Goal: Task Accomplishment & Management: Use online tool/utility

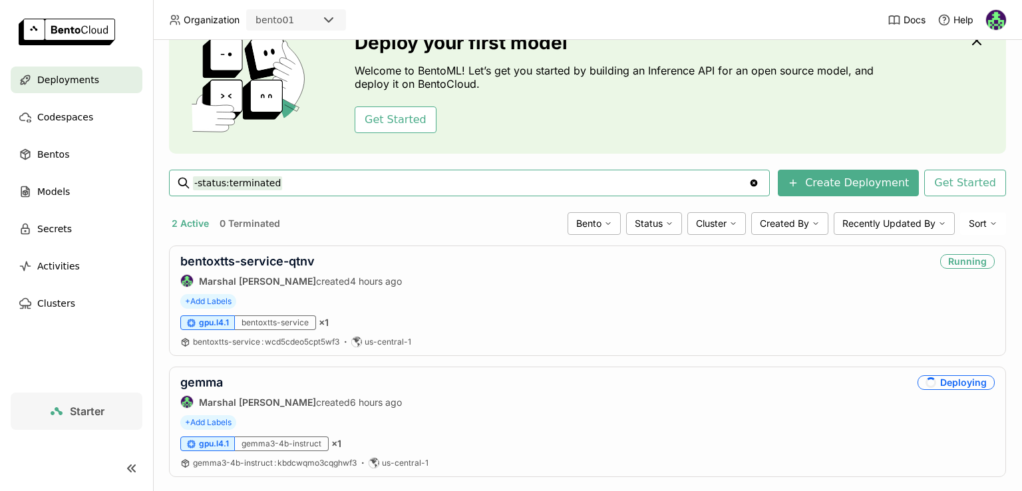
scroll to position [91, 0]
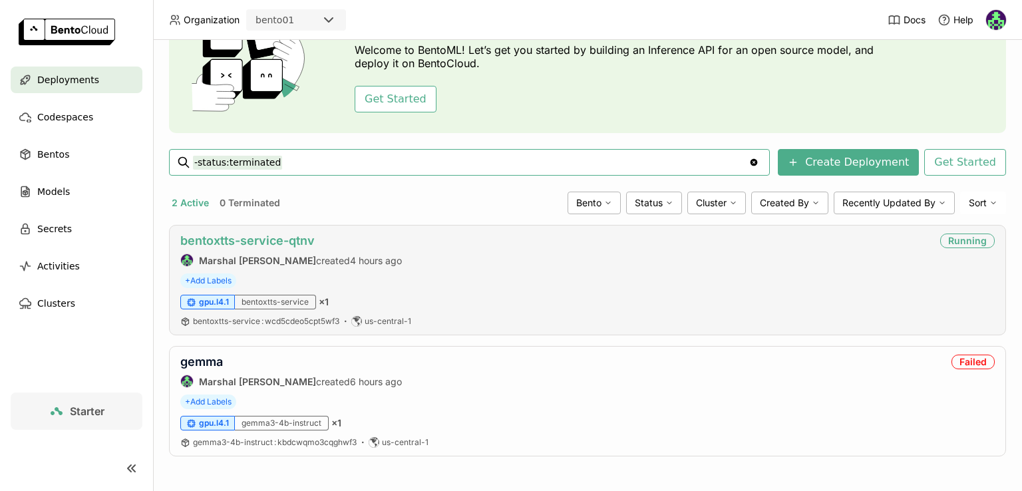
click at [263, 235] on link "bentoxtts-service-qtnv" at bounding box center [247, 241] width 134 height 14
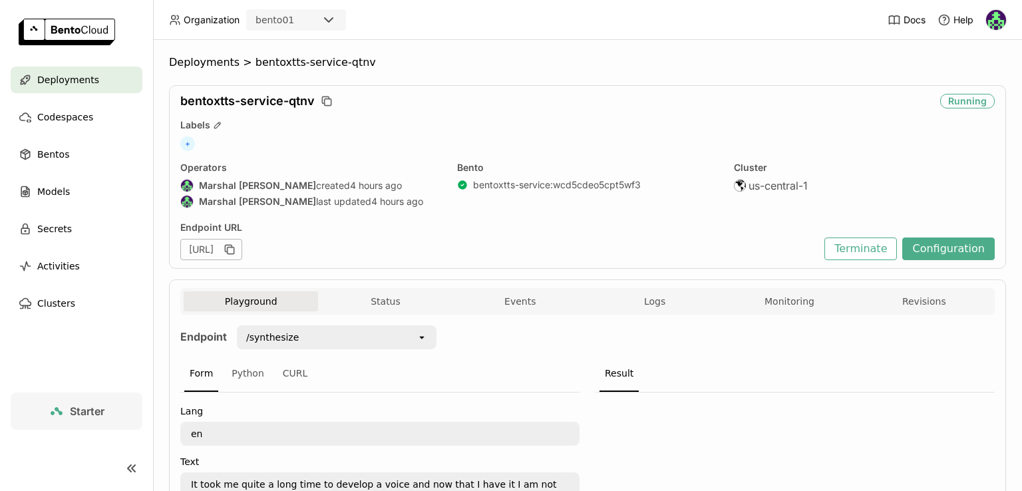
click at [651, 306] on span "Logs" at bounding box center [654, 302] width 21 height 12
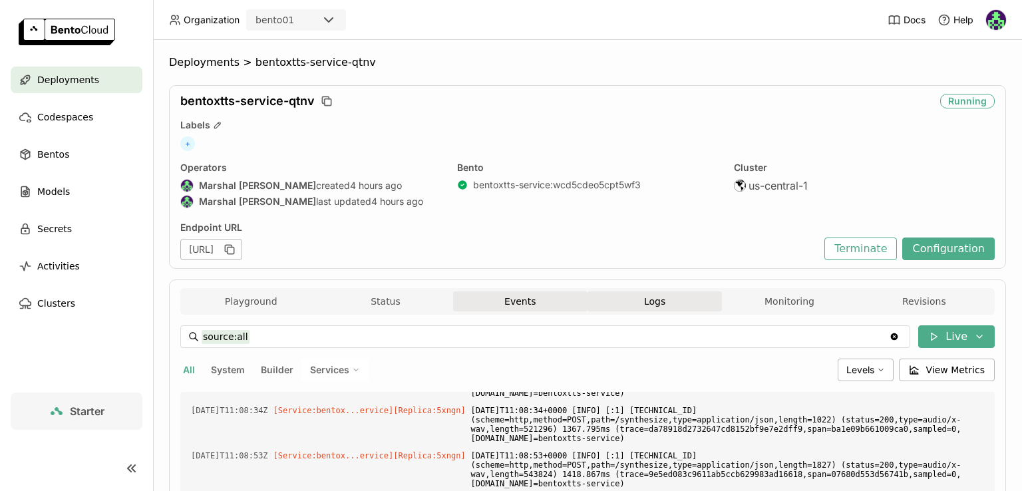
click at [521, 294] on button "Events" at bounding box center [520, 302] width 134 height 20
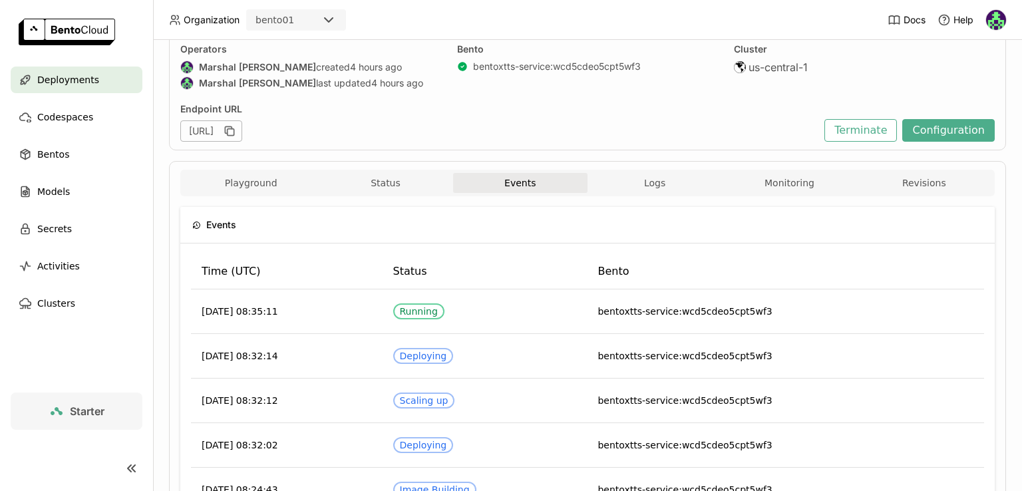
scroll to position [67, 0]
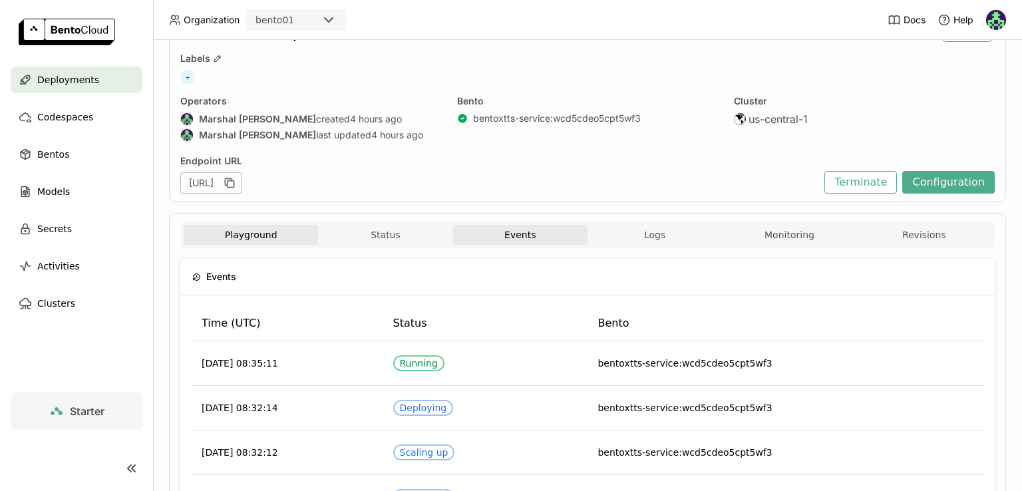
click at [256, 236] on button "Playground" at bounding box center [251, 235] width 134 height 20
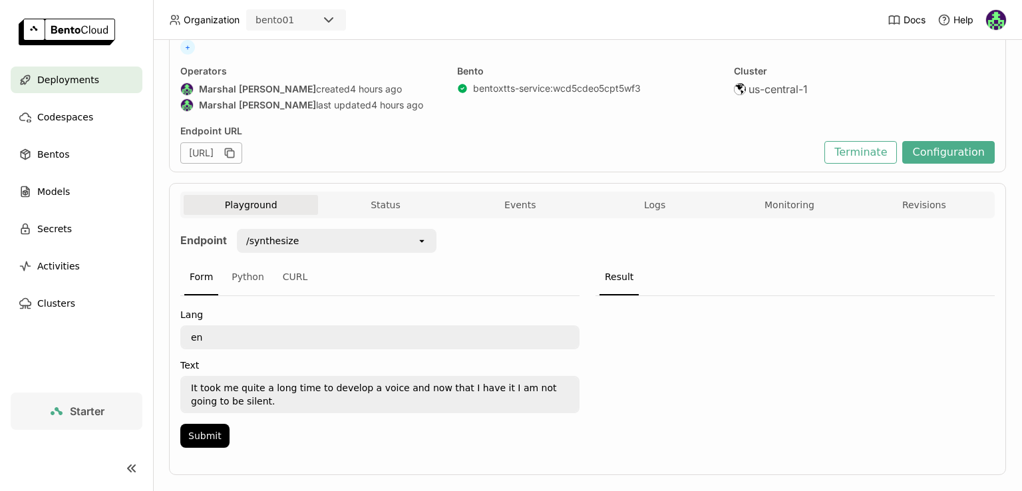
scroll to position [114, 0]
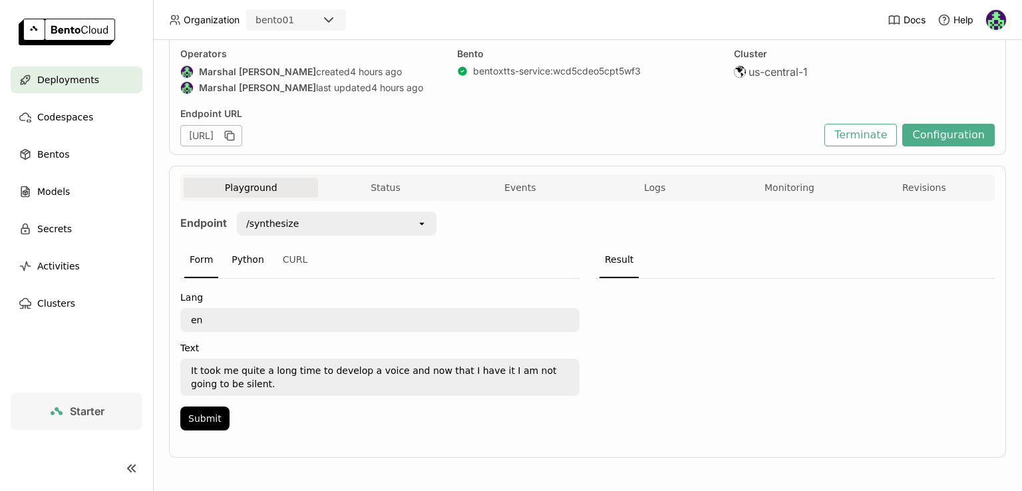
click at [230, 262] on div "Python" at bounding box center [247, 260] width 43 height 36
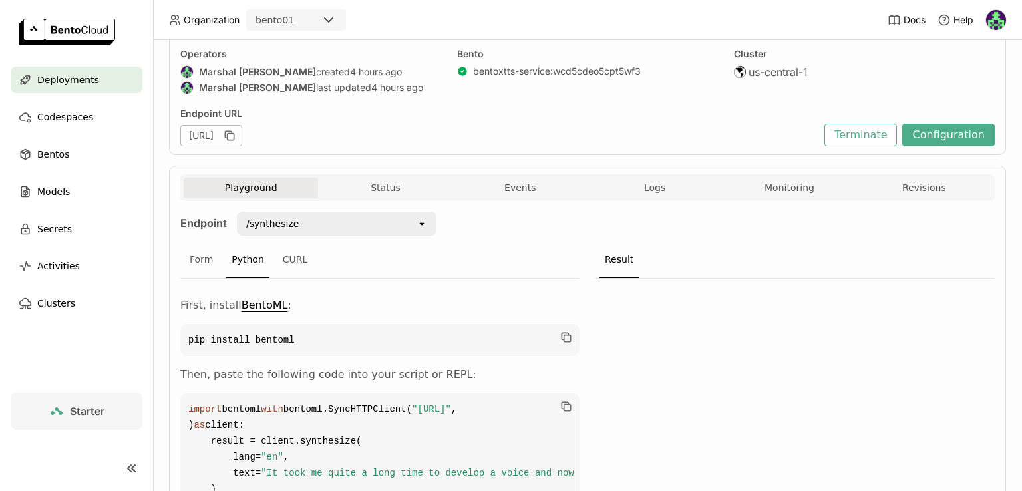
click at [331, 225] on div "/synthesize" at bounding box center [327, 223] width 178 height 21
click at [543, 226] on div "Endpoint /synthesize open Form Python CURL First, install BentoML : pip install…" at bounding box center [587, 363] width 815 height 302
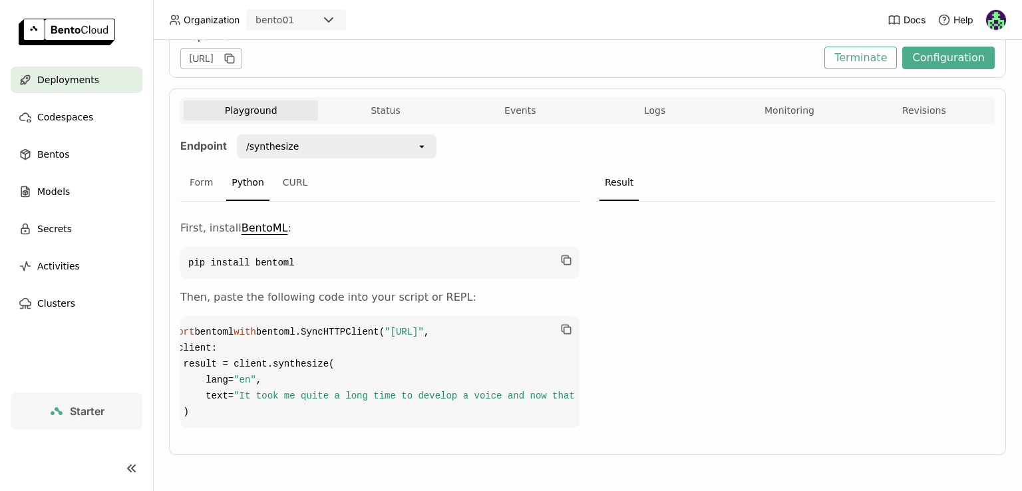
scroll to position [0, 0]
click at [596, 202] on div at bounding box center [795, 319] width 399 height 234
click at [294, 165] on div "CURL" at bounding box center [296, 183] width 36 height 36
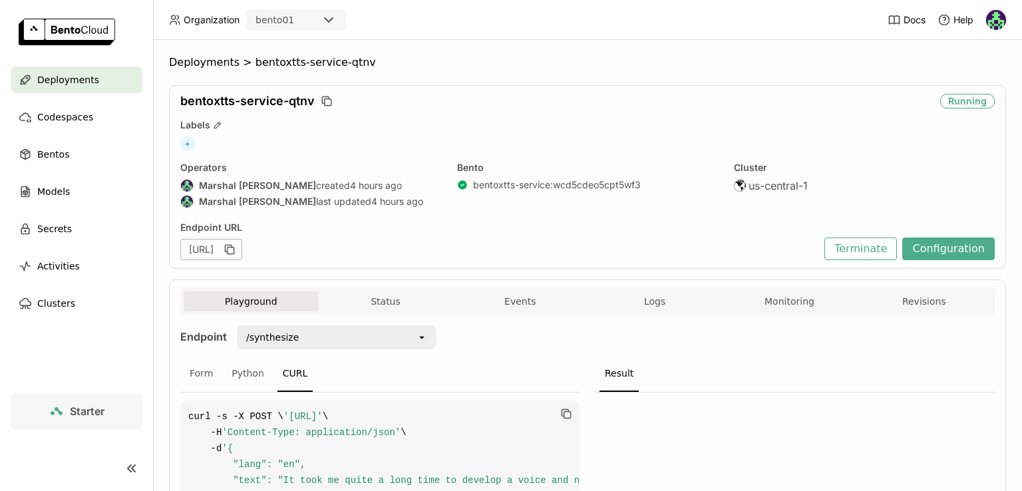
scroll to position [125, 0]
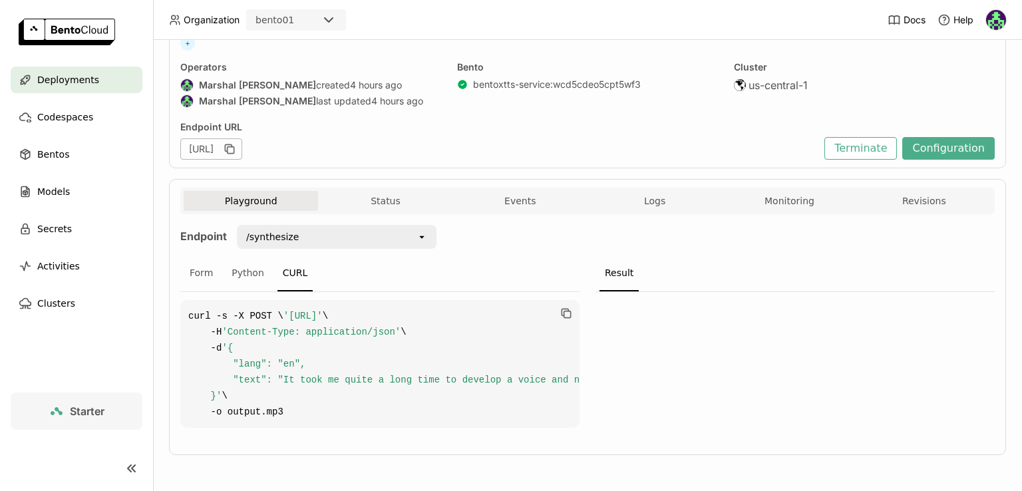
click at [359, 226] on div "/synthesize" at bounding box center [327, 236] width 178 height 21
click at [525, 225] on div "Endpoint /synthesize open Form Python CURL curl -s -X POST \ '[URL]' \ -H 'Cont…" at bounding box center [587, 330] width 815 height 211
click at [375, 214] on div "Endpoint /synthesize open Form Python CURL curl -s -X POST \ '[URL]' \ -H 'Cont…" at bounding box center [587, 330] width 815 height 232
click at [381, 225] on div "/synthesize open" at bounding box center [332, 240] width 210 height 31
click at [387, 226] on div "/synthesize" at bounding box center [327, 236] width 178 height 21
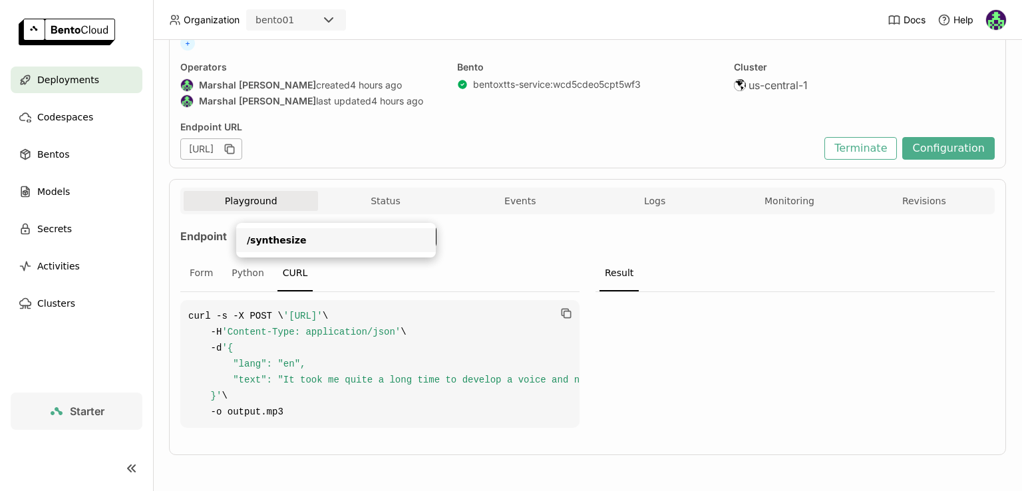
click at [471, 225] on div "Endpoint /synthesize open Form Python CURL curl -s -X POST \ '[URL]' \ -H 'Cont…" at bounding box center [587, 330] width 815 height 211
click at [351, 226] on div "/synthesize" at bounding box center [327, 236] width 178 height 21
click at [354, 226] on div "/synthesize" at bounding box center [327, 236] width 178 height 21
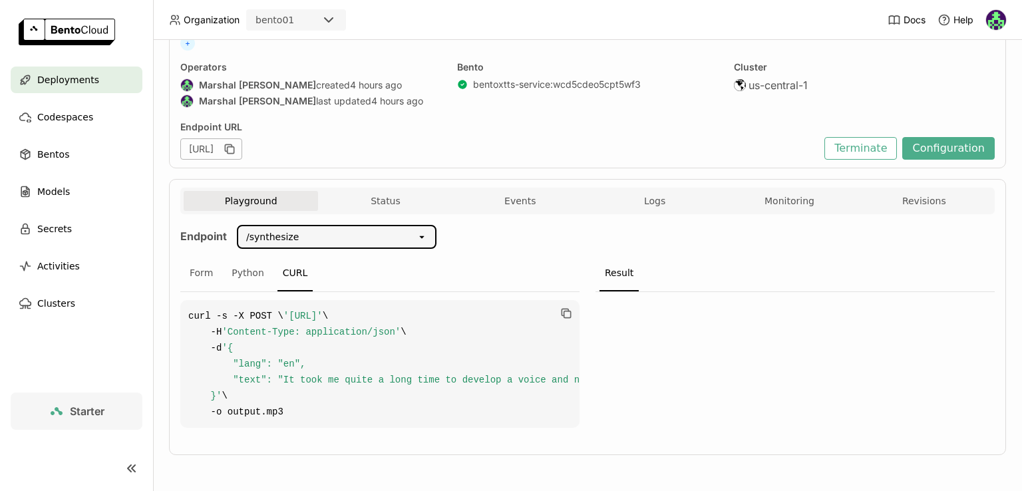
click at [511, 225] on div "Endpoint /synthesize open Form Python CURL curl -s -X POST \ '[URL]' \ -H 'Cont…" at bounding box center [587, 330] width 815 height 211
drag, startPoint x: 317, startPoint y: 429, endPoint x: 375, endPoint y: 431, distance: 57.9
click at [375, 431] on div "curl -s -X POST \ '[URL]' \ -H 'Content-Type: application/json' \ -d '{ "lang":…" at bounding box center [379, 364] width 399 height 144
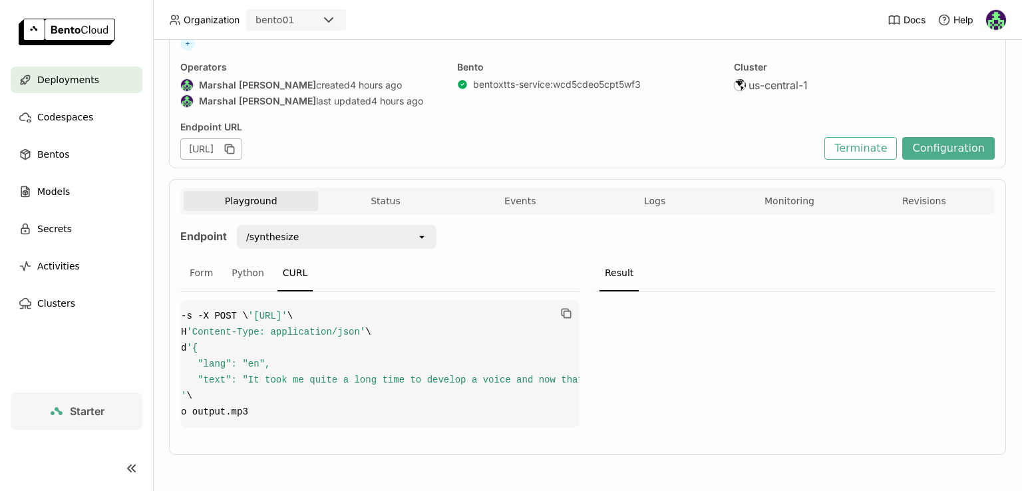
scroll to position [0, 0]
click at [365, 226] on div "/synthesize" at bounding box center [327, 236] width 178 height 21
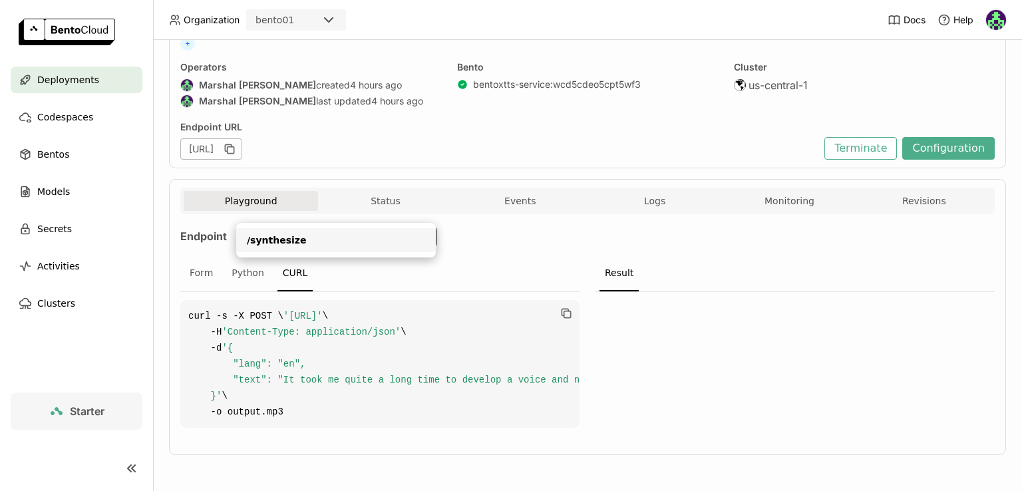
click at [563, 256] on div "Form Python CURL" at bounding box center [379, 274] width 399 height 37
click at [574, 138] on div "[URL]" at bounding box center [499, 148] width 638 height 21
click at [236, 142] on icon "button" at bounding box center [229, 148] width 13 height 13
